Goal: Information Seeking & Learning: Learn about a topic

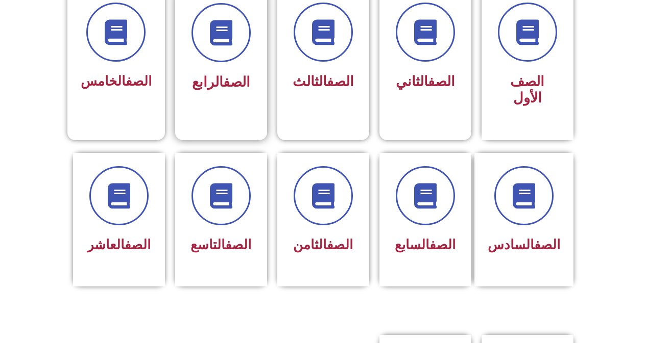
scroll to position [306, 0]
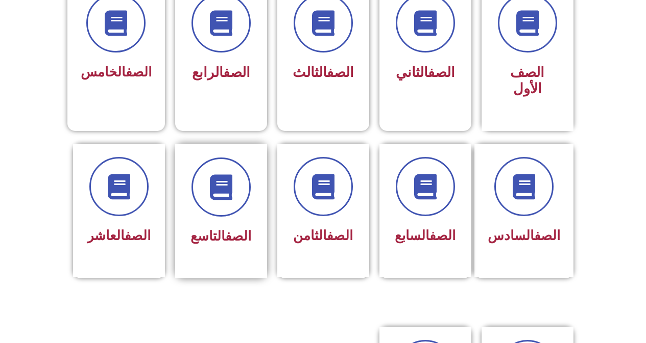
click at [221, 225] on div "الصف التاسع" at bounding box center [221, 237] width 64 height 25
click at [291, 203] on div "الصف الثامن" at bounding box center [323, 204] width 64 height 92
click at [290, 203] on div "الصف الثامن" at bounding box center [323, 211] width 92 height 135
click at [324, 201] on div "الصف الثامن" at bounding box center [323, 204] width 64 height 92
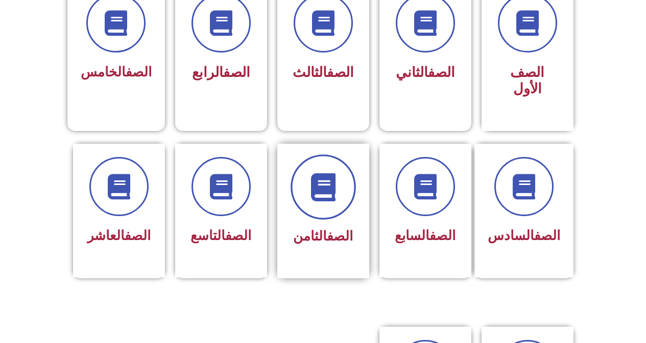
drag, startPoint x: 323, startPoint y: 200, endPoint x: 324, endPoint y: 185, distance: 14.3
click at [324, 185] on span at bounding box center [322, 187] width 65 height 65
click at [324, 188] on span at bounding box center [322, 187] width 65 height 65
click at [324, 190] on span at bounding box center [322, 187] width 65 height 65
click at [321, 187] on span at bounding box center [322, 187] width 65 height 65
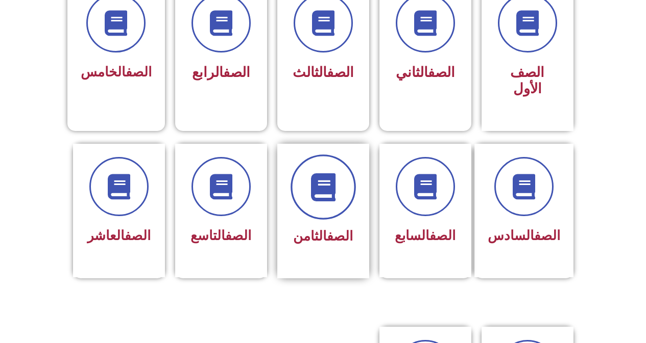
click at [320, 188] on span at bounding box center [322, 187] width 65 height 65
click at [319, 188] on span at bounding box center [322, 187] width 65 height 65
click at [318, 188] on span at bounding box center [322, 187] width 65 height 65
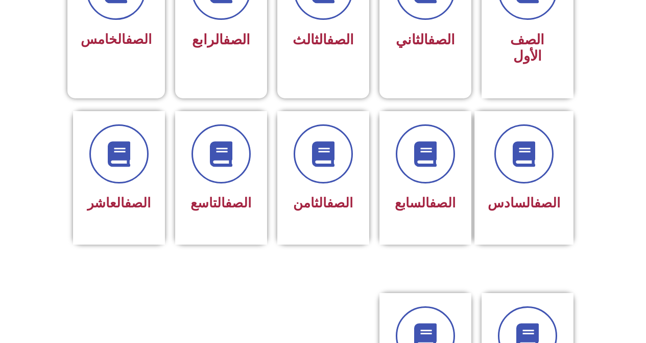
scroll to position [357, 0]
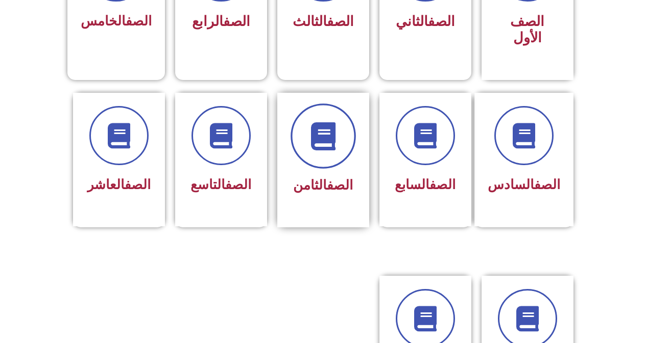
click at [318, 142] on span at bounding box center [322, 136] width 65 height 65
click at [317, 142] on span at bounding box center [322, 136] width 65 height 65
click at [329, 122] on icon at bounding box center [323, 136] width 28 height 28
click at [332, 122] on icon at bounding box center [323, 136] width 28 height 28
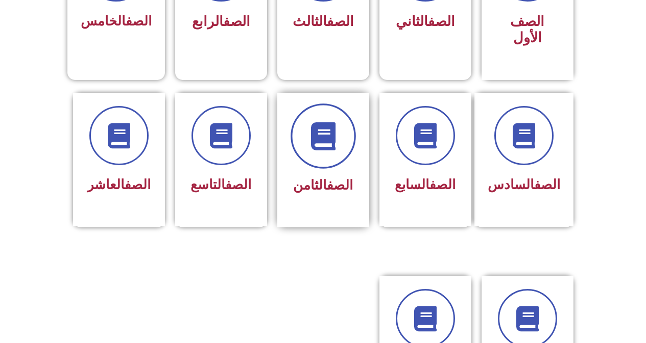
click at [332, 122] on icon at bounding box center [323, 136] width 28 height 28
click at [331, 122] on icon at bounding box center [323, 136] width 28 height 28
click at [322, 122] on icon at bounding box center [323, 136] width 28 height 28
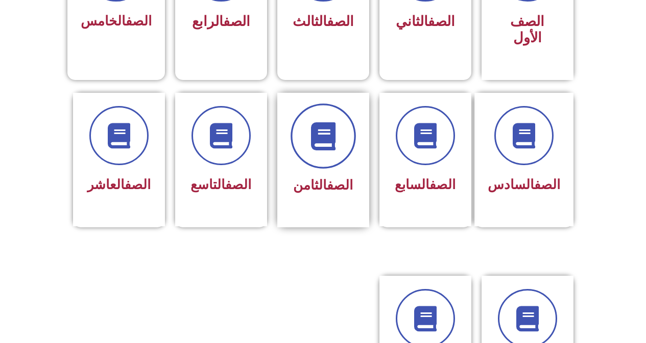
click at [321, 136] on span at bounding box center [322, 136] width 65 height 65
drag, startPoint x: 322, startPoint y: 145, endPoint x: 319, endPoint y: 151, distance: 6.4
click at [323, 147] on span at bounding box center [322, 136] width 65 height 65
drag, startPoint x: 308, startPoint y: 159, endPoint x: 310, endPoint y: 153, distance: 6.3
click at [310, 174] on div "الصف الثامن" at bounding box center [323, 186] width 64 height 25
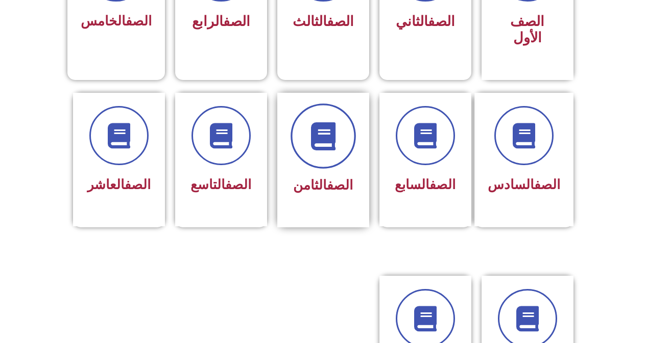
click at [318, 133] on icon at bounding box center [323, 136] width 28 height 28
click at [317, 132] on icon at bounding box center [323, 136] width 28 height 28
click at [319, 134] on span at bounding box center [322, 136] width 65 height 65
click at [320, 139] on span at bounding box center [322, 136] width 65 height 65
click at [320, 138] on span at bounding box center [322, 136] width 65 height 65
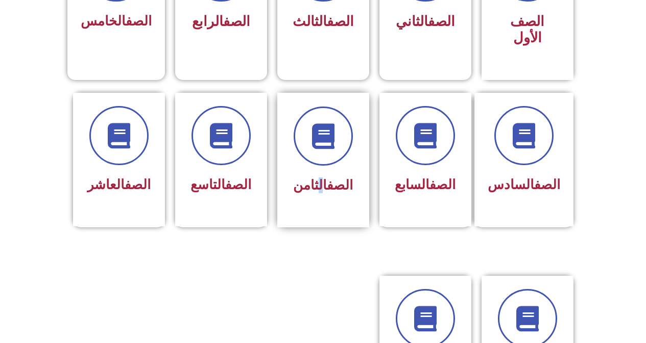
click at [316, 174] on div "الصف الثامن" at bounding box center [323, 186] width 64 height 25
click at [320, 136] on span at bounding box center [322, 136] width 65 height 65
click at [320, 138] on span at bounding box center [322, 136] width 65 height 65
click at [317, 129] on icon at bounding box center [323, 136] width 28 height 28
click at [320, 135] on span at bounding box center [322, 136] width 65 height 65
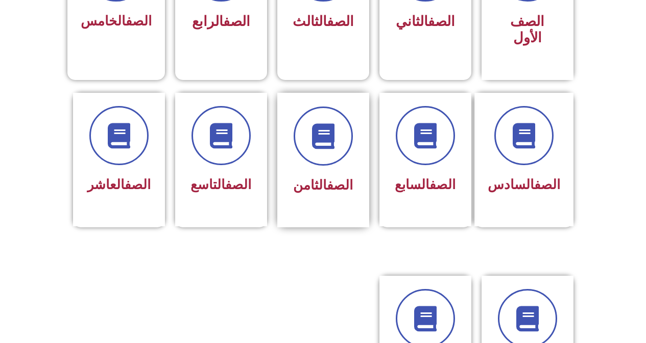
drag, startPoint x: 319, startPoint y: 131, endPoint x: 360, endPoint y: 155, distance: 47.6
click at [360, 155] on div "الصف الثامن" at bounding box center [323, 160] width 92 height 135
click at [360, 154] on div "الصف الثامن" at bounding box center [323, 160] width 92 height 135
click at [334, 161] on div "الصف الثامن" at bounding box center [323, 153] width 64 height 92
click at [337, 174] on div "الصف الثامن" at bounding box center [323, 186] width 64 height 25
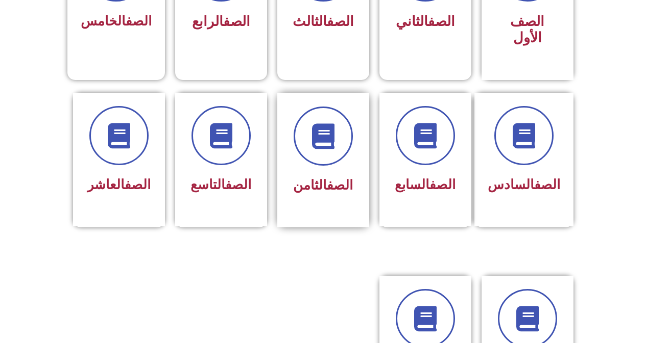
click at [338, 158] on div "الصف الثامن" at bounding box center [323, 153] width 64 height 92
drag, startPoint x: 339, startPoint y: 160, endPoint x: 342, endPoint y: 155, distance: 5.7
click at [341, 174] on div "الصف الثامن" at bounding box center [323, 186] width 64 height 25
click at [343, 155] on div "الصف الثامن" at bounding box center [323, 153] width 64 height 92
click at [315, 148] on span at bounding box center [322, 136] width 65 height 65
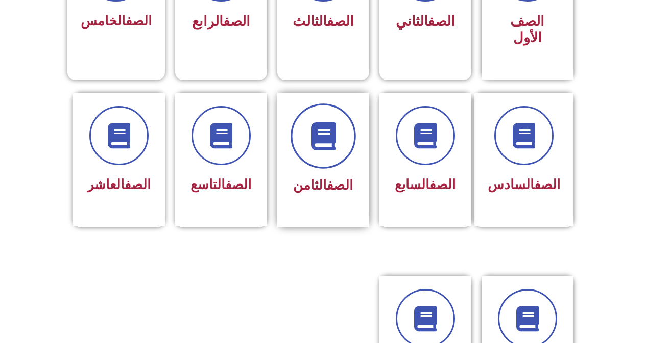
click at [317, 143] on span at bounding box center [322, 136] width 65 height 65
drag, startPoint x: 317, startPoint y: 141, endPoint x: 330, endPoint y: 181, distance: 41.3
click at [330, 181] on div "الصف الثامن" at bounding box center [323, 186] width 64 height 25
click at [330, 179] on div "الصف الثامن" at bounding box center [323, 186] width 64 height 25
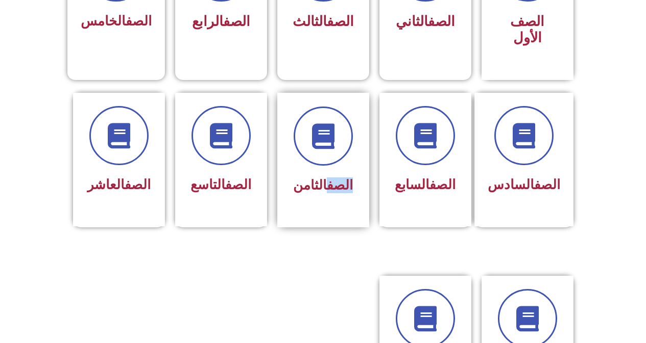
click at [330, 181] on div "الصف الثامن" at bounding box center [323, 186] width 64 height 25
drag, startPoint x: 318, startPoint y: 155, endPoint x: 323, endPoint y: 151, distance: 5.8
click at [321, 156] on div "الصف الثامن" at bounding box center [323, 153] width 64 height 92
click at [324, 145] on span at bounding box center [322, 136] width 65 height 65
drag, startPoint x: 337, startPoint y: 141, endPoint x: 635, endPoint y: 53, distance: 311.5
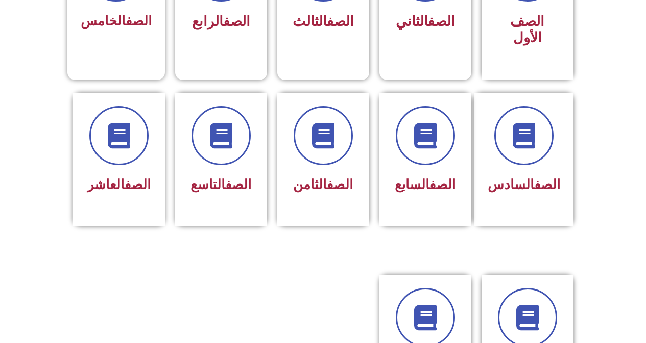
click at [619, 80] on section "الصف السادس الصف السابع الصف الثامن الصف التاسع الصف العاشر" at bounding box center [323, 171] width 646 height 182
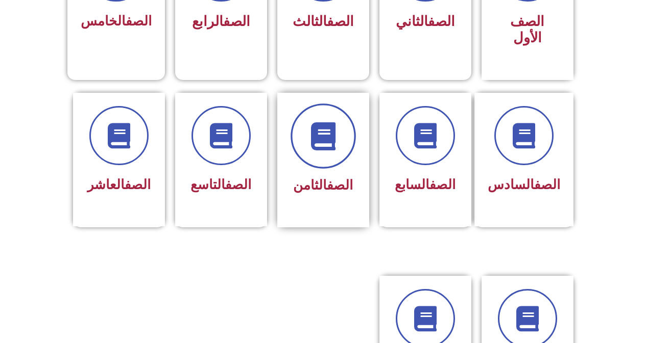
click at [340, 128] on span at bounding box center [322, 136] width 65 height 65
click at [348, 178] on link "الصف" at bounding box center [340, 185] width 26 height 15
click at [352, 143] on div at bounding box center [323, 136] width 64 height 59
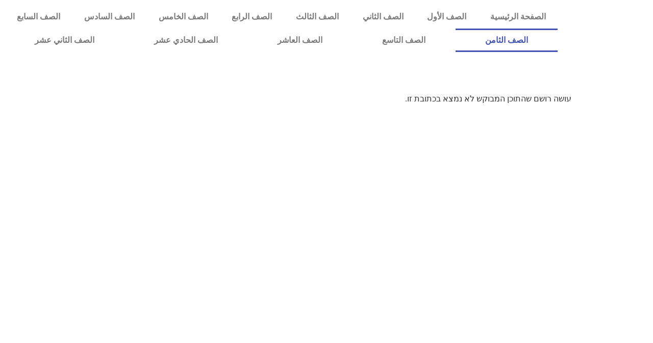
click at [456, 29] on link "الصف الثامن" at bounding box center [507, 40] width 103 height 23
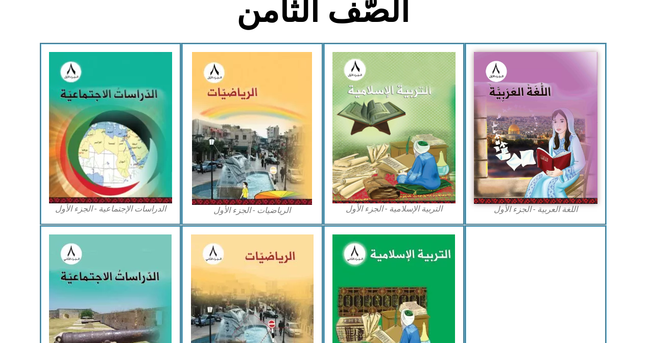
scroll to position [280, 0]
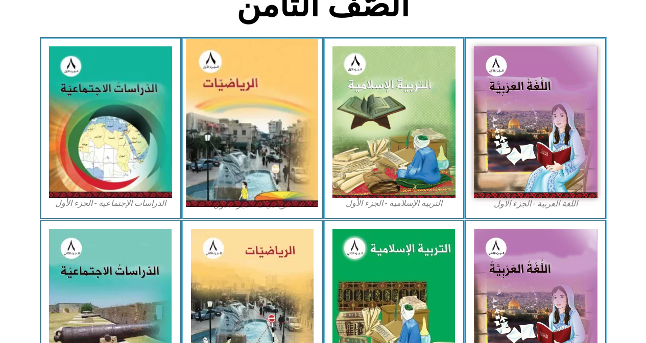
click at [204, 158] on img at bounding box center [252, 123] width 132 height 168
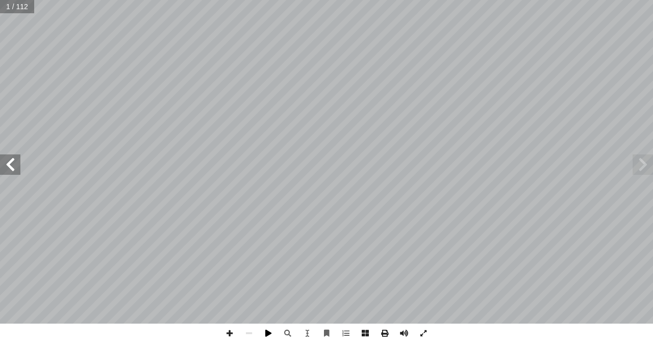
click at [266, 333] on span at bounding box center [268, 333] width 19 height 19
click at [422, 331] on span at bounding box center [423, 333] width 19 height 19
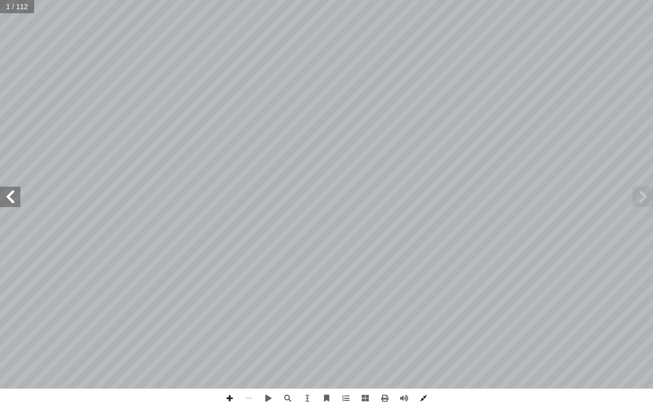
click at [421, 343] on span at bounding box center [423, 398] width 19 height 19
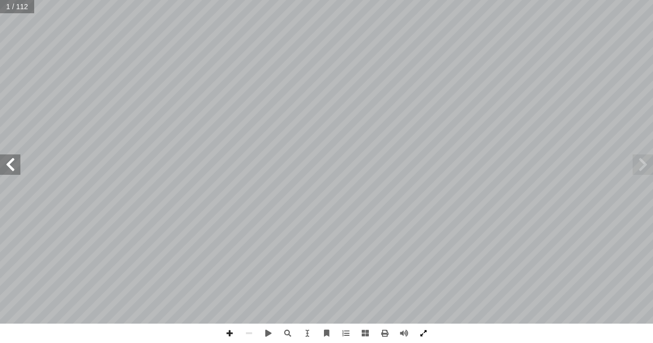
click at [422, 332] on span at bounding box center [423, 333] width 19 height 19
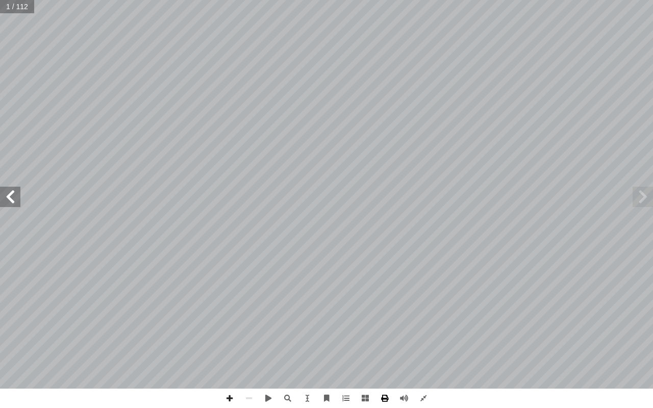
click at [383, 343] on span at bounding box center [384, 398] width 19 height 19
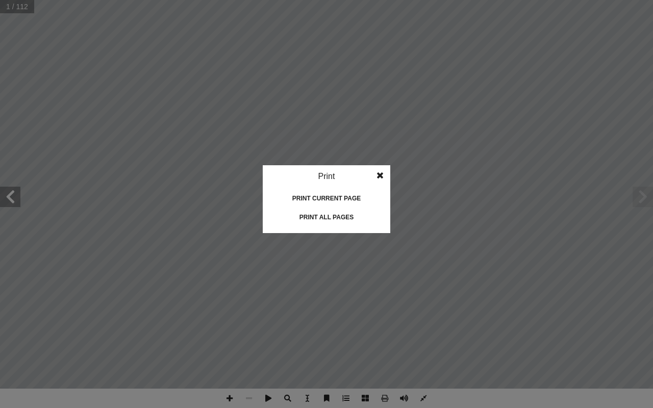
click at [381, 172] on span at bounding box center [380, 175] width 18 height 20
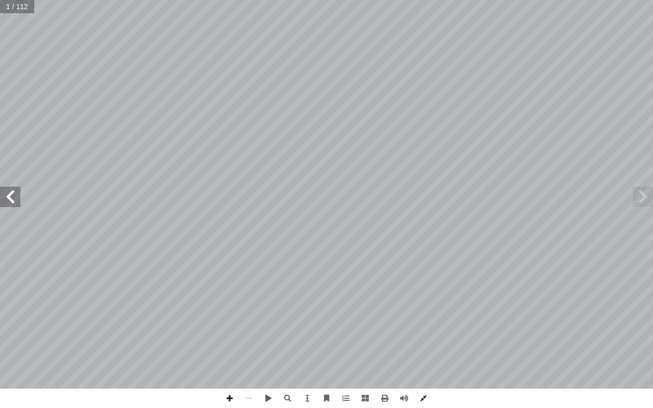
click at [428, 343] on span at bounding box center [423, 398] width 19 height 19
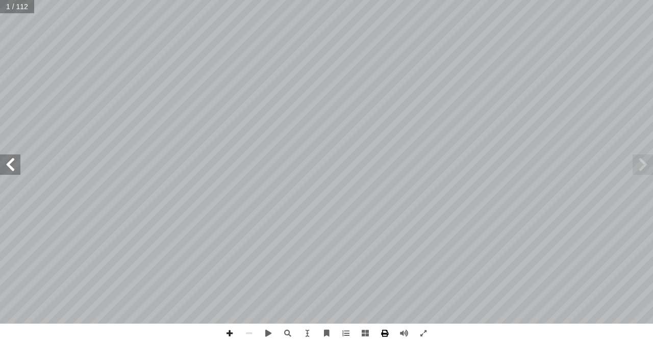
click at [390, 333] on span at bounding box center [384, 333] width 19 height 19
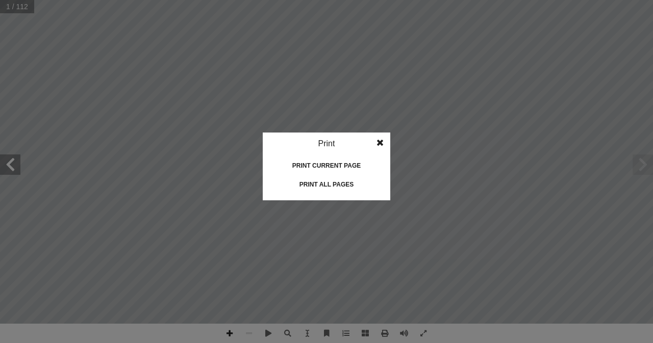
click at [352, 167] on div "Print current page" at bounding box center [327, 166] width 102 height 16
click at [327, 192] on div "Print all pages" at bounding box center [327, 185] width 102 height 16
click at [325, 188] on div "Print all pages" at bounding box center [327, 185] width 102 height 16
